Goal: Entertainment & Leisure: Browse casually

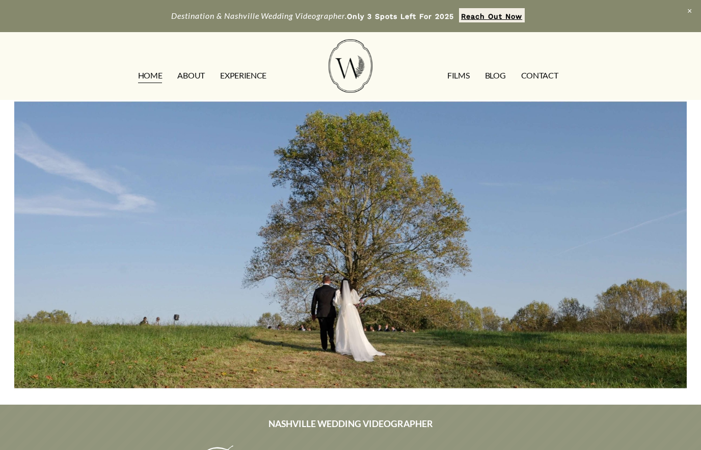
click at [458, 78] on link "FILMS" at bounding box center [458, 75] width 22 height 16
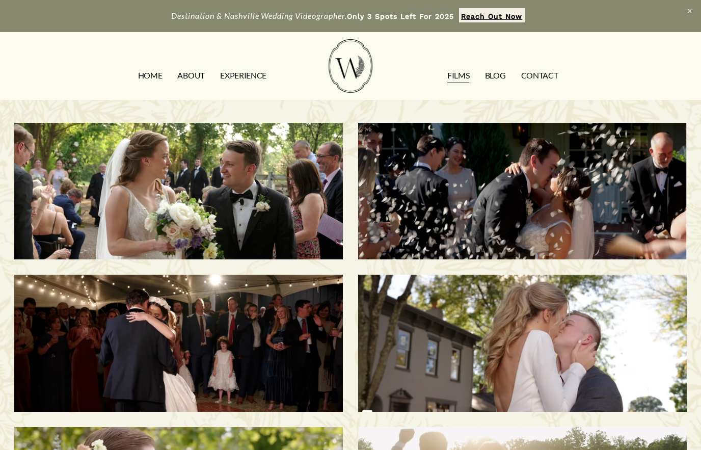
click at [196, 74] on link "ABOUT" at bounding box center [190, 75] width 27 height 16
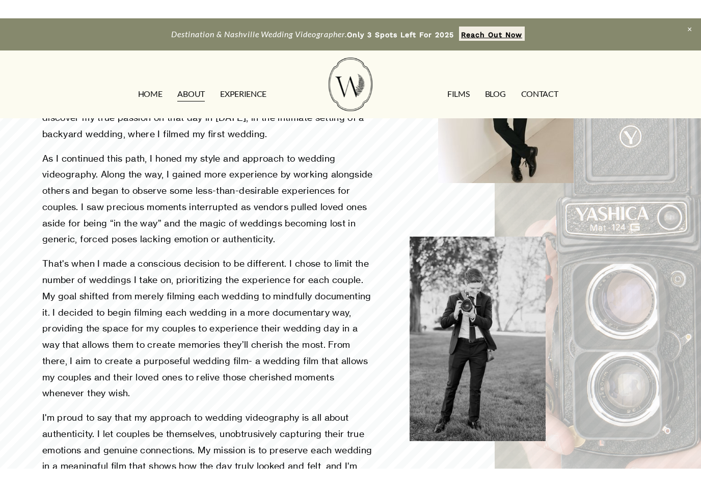
scroll to position [561, 0]
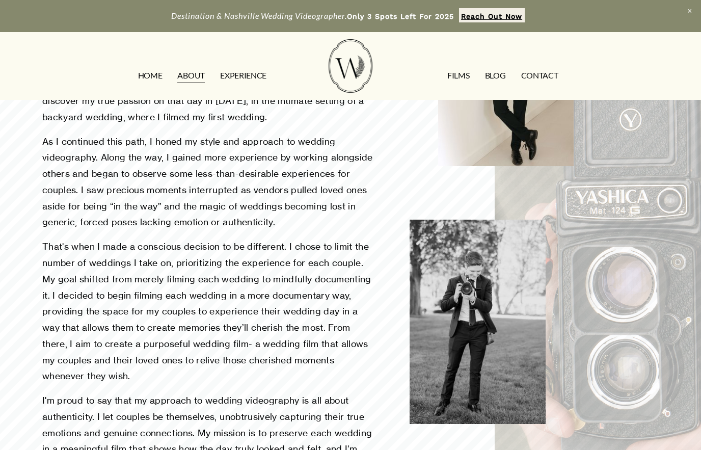
click at [611, 296] on div at bounding box center [598, 175] width 206 height 710
click at [604, 275] on div at bounding box center [598, 175] width 206 height 710
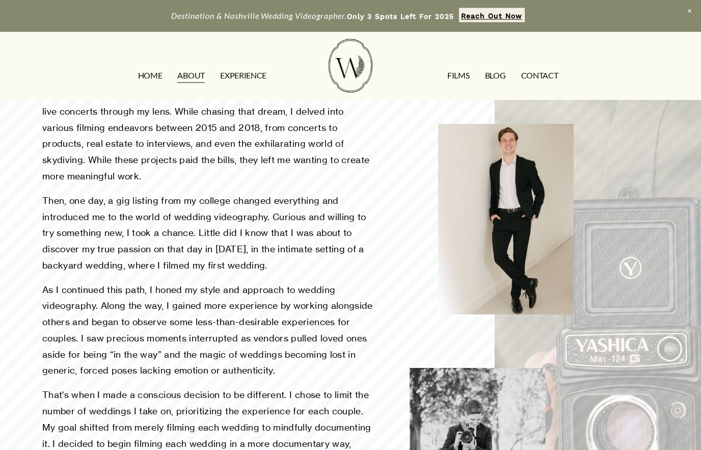
scroll to position [408, 0]
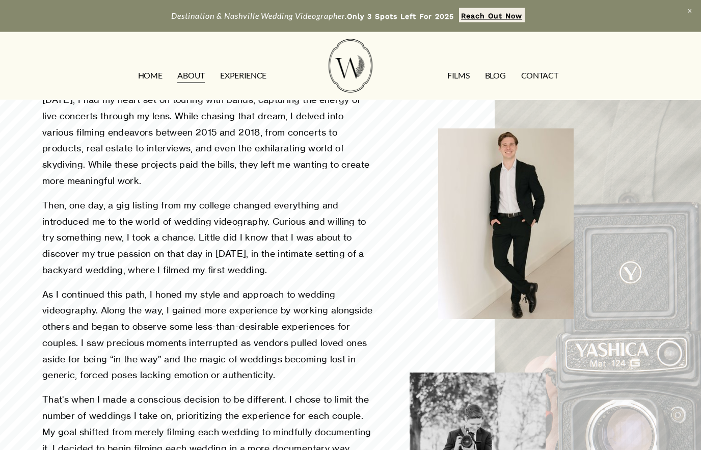
click at [455, 77] on link "FILMS" at bounding box center [458, 75] width 22 height 16
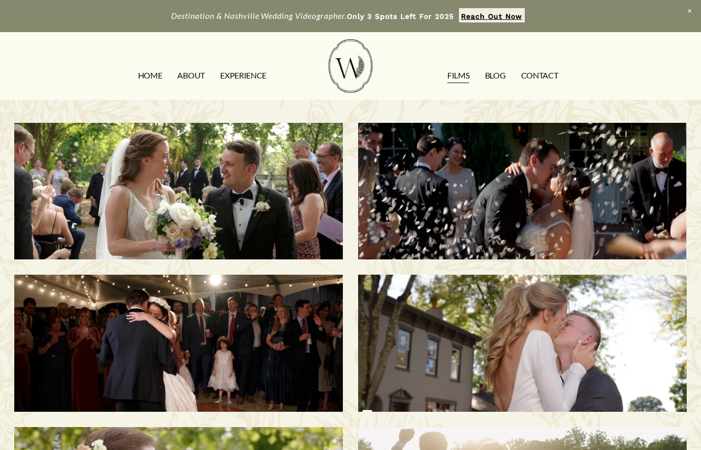
click at [584, 202] on h3 "Savannah & Tommy | Nashville, TN" at bounding box center [522, 190] width 283 height 87
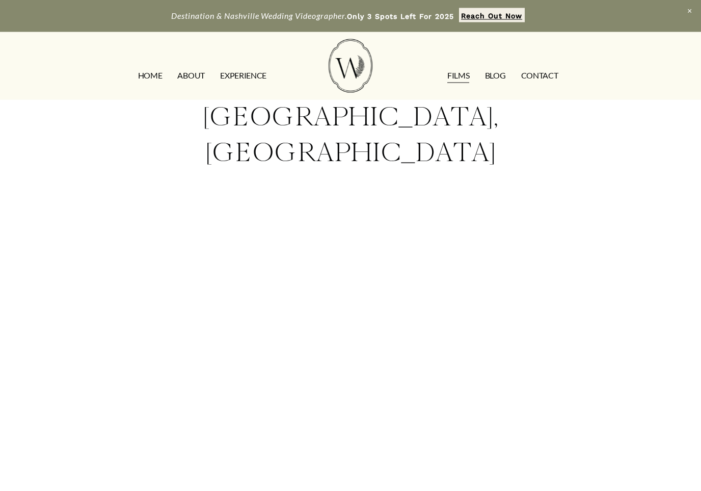
scroll to position [61, 0]
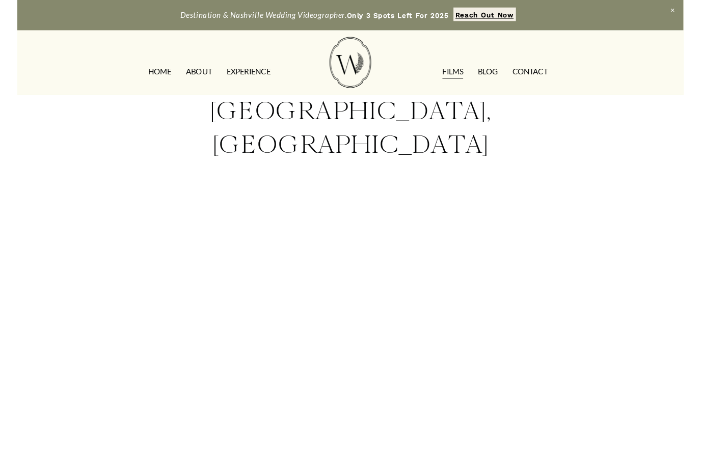
scroll to position [137, 0]
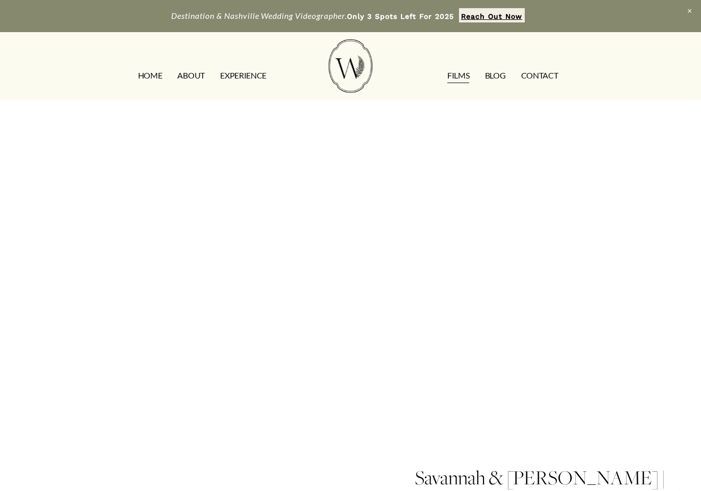
click at [698, 123] on div "[PERSON_NAME] & [PERSON_NAME] | [GEOGRAPHIC_DATA], [GEOGRAPHIC_DATA]" at bounding box center [350, 203] width 701 height 483
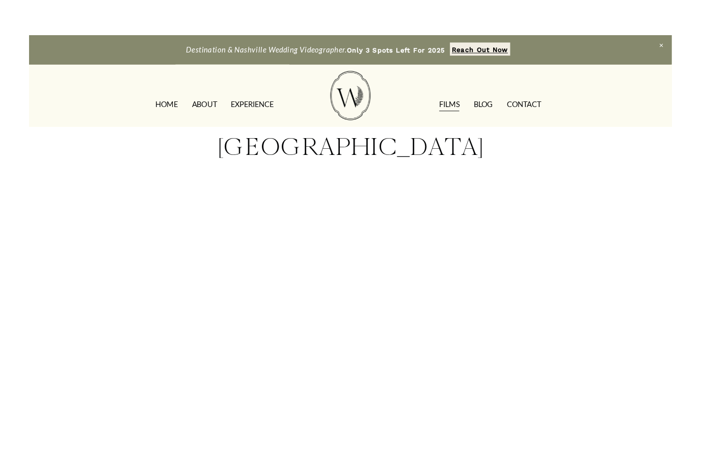
scroll to position [84, 0]
